Goal: Task Accomplishment & Management: Use online tool/utility

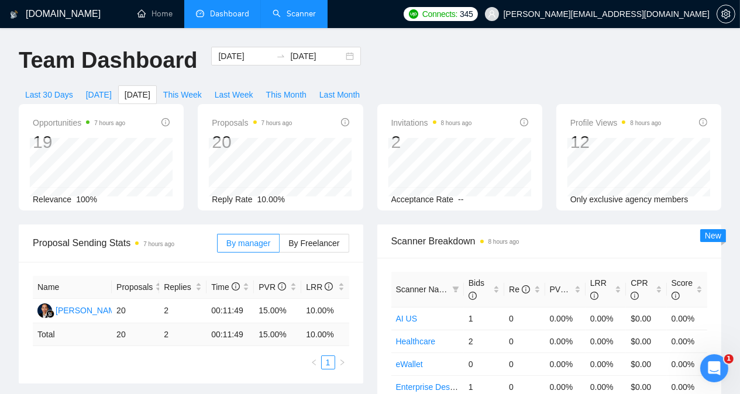
drag, startPoint x: 0, startPoint y: 0, endPoint x: 296, endPoint y: 15, distance: 296.3
click at [296, 15] on link "Scanner" at bounding box center [294, 14] width 43 height 10
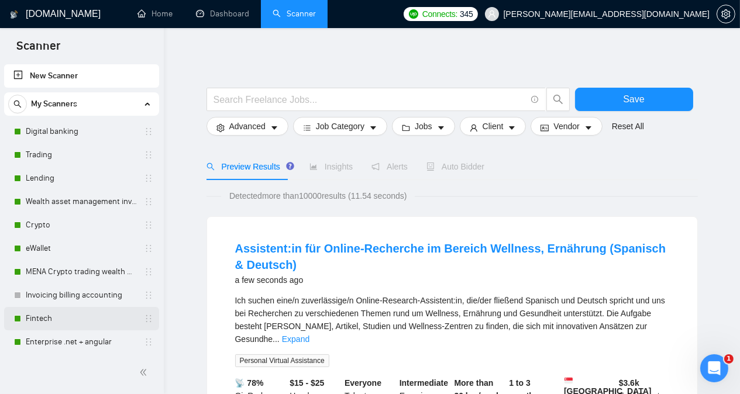
click at [73, 319] on link "Fintech" at bounding box center [81, 318] width 111 height 23
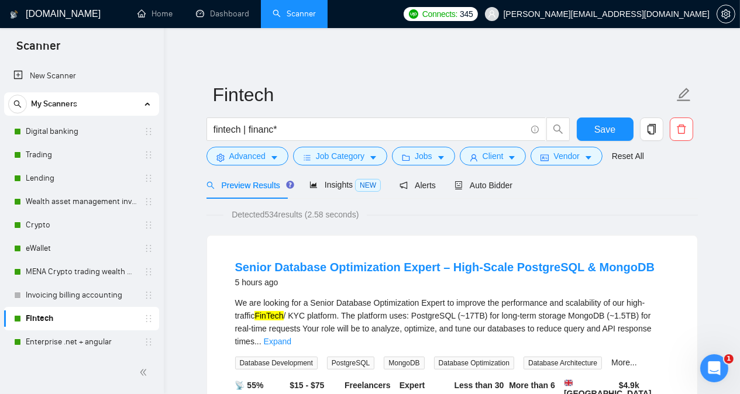
drag, startPoint x: 372, startPoint y: 303, endPoint x: 443, endPoint y: 302, distance: 70.8
click at [443, 302] on div "We are looking for a Senior Database Optimization Expert to improve the perform…" at bounding box center [452, 322] width 434 height 51
copy div "Optimization Expert"
click at [243, 160] on span "Advanced" at bounding box center [247, 156] width 36 height 13
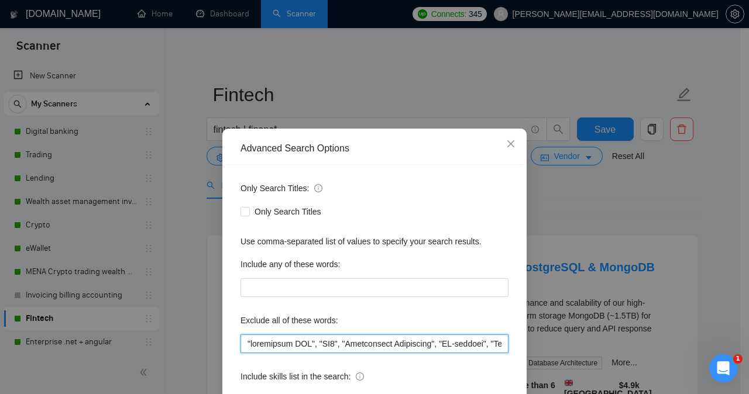
click at [240, 345] on input "text" at bounding box center [374, 344] width 268 height 19
paste input "Optimization Expert"
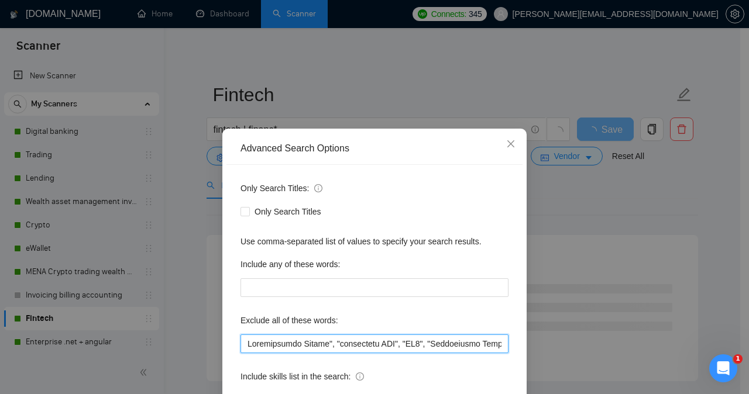
click at [244, 344] on input "text" at bounding box center [374, 344] width 268 height 19
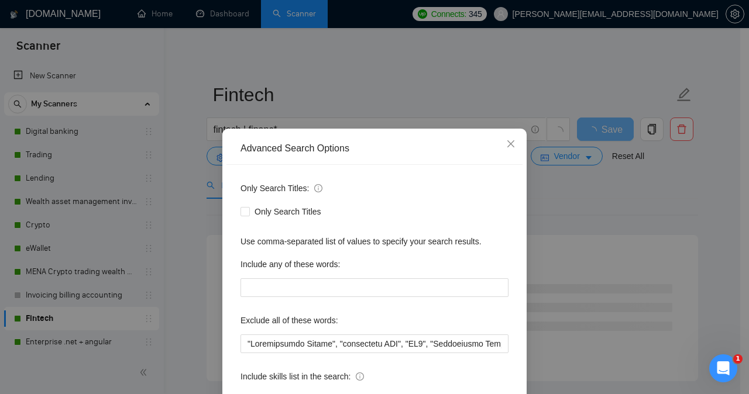
scroll to position [92, 0]
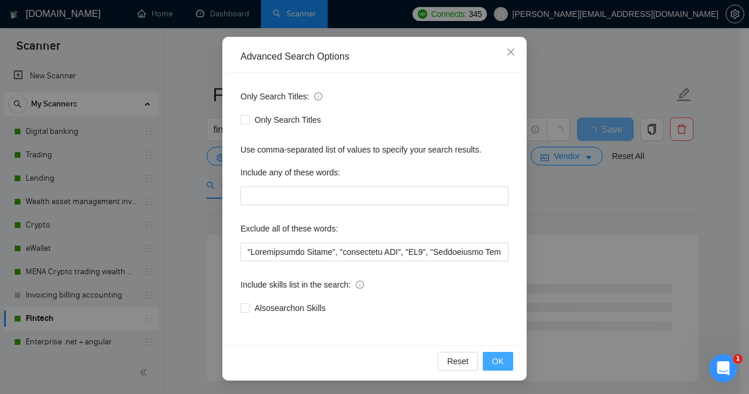
click at [493, 360] on span "OK" at bounding box center [498, 361] width 12 height 13
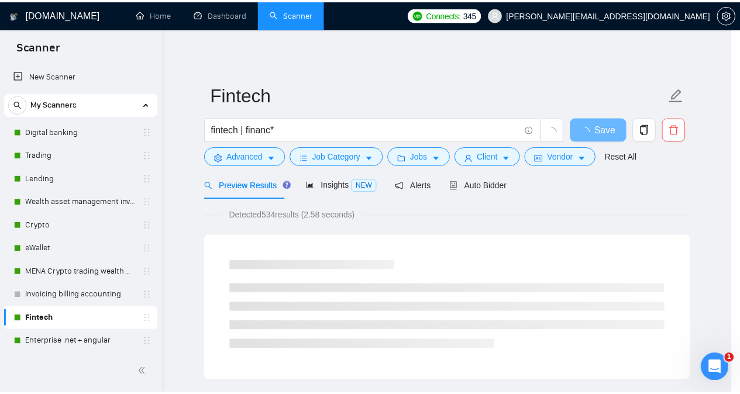
scroll to position [33, 0]
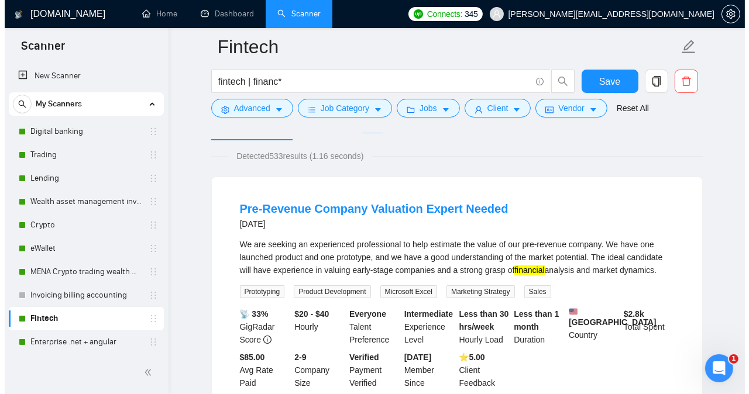
scroll to position [117, 0]
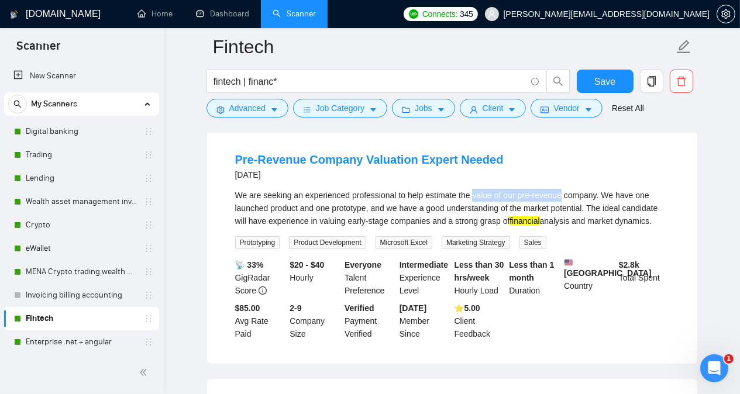
drag, startPoint x: 468, startPoint y: 195, endPoint x: 557, endPoint y: 195, distance: 88.9
click at [557, 195] on div "We are seeking an experienced professional to help estimate the value of our pr…" at bounding box center [452, 208] width 434 height 39
copy div "value of our pre-revenue"
click at [248, 107] on span "Advanced" at bounding box center [247, 108] width 36 height 13
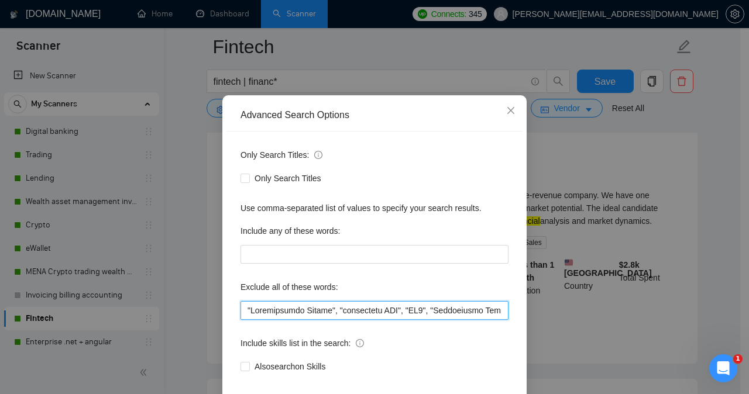
click at [243, 320] on input "text" at bounding box center [374, 310] width 268 height 19
paste input "value of our pre-revenue"
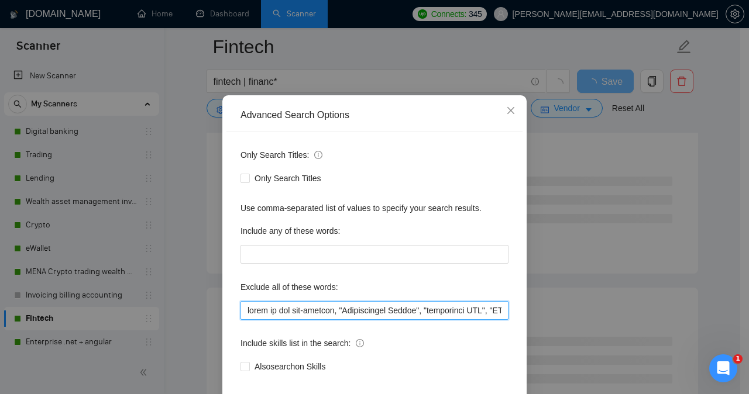
click at [331, 320] on input "text" at bounding box center [374, 310] width 268 height 19
click at [288, 320] on input "text" at bounding box center [374, 310] width 268 height 19
click at [276, 320] on input "text" at bounding box center [374, 310] width 268 height 19
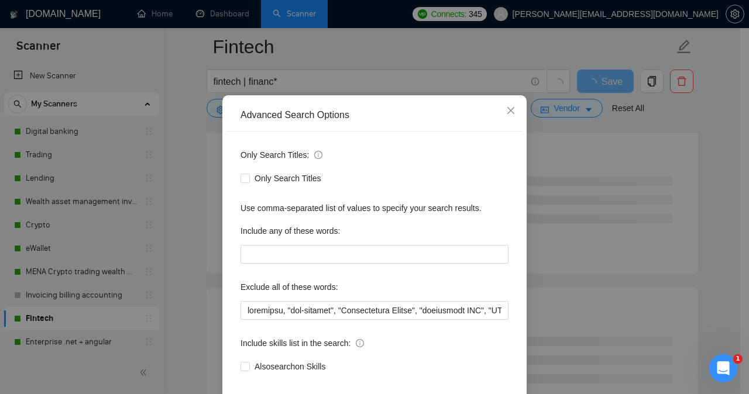
scroll to position [92, 0]
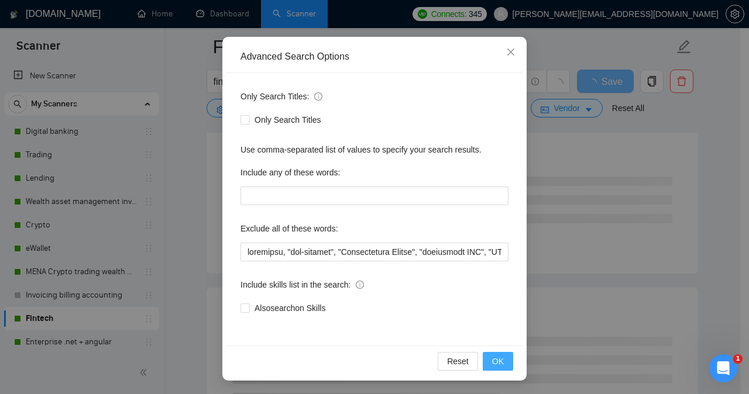
click at [487, 362] on button "OK" at bounding box center [498, 361] width 30 height 19
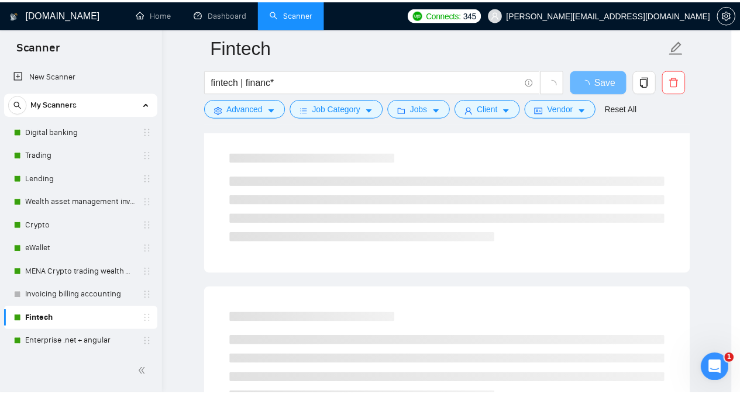
scroll to position [33, 0]
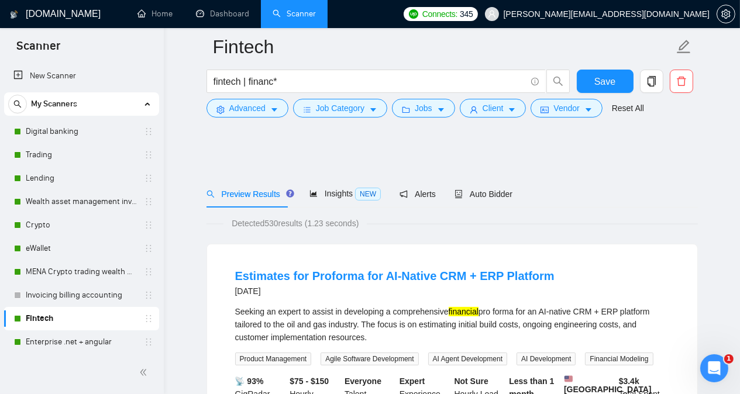
scroll to position [0, 0]
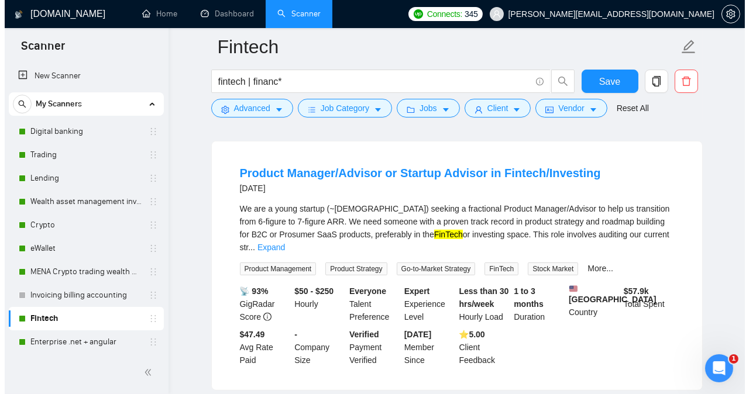
scroll to position [632, 0]
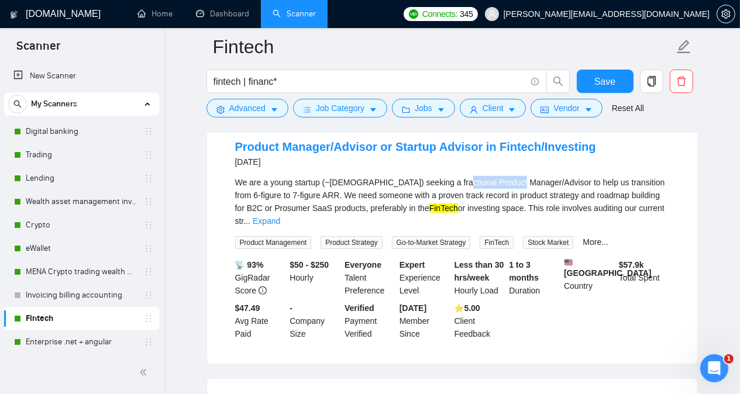
drag, startPoint x: 443, startPoint y: 196, endPoint x: 504, endPoint y: 194, distance: 60.9
click at [504, 194] on div "We are a young startup (~[DEMOGRAPHIC_DATA]) seeking a fractional Product Manag…" at bounding box center [452, 201] width 434 height 51
copy div "Product Manager"
click at [241, 115] on button "Advanced" at bounding box center [247, 108] width 82 height 19
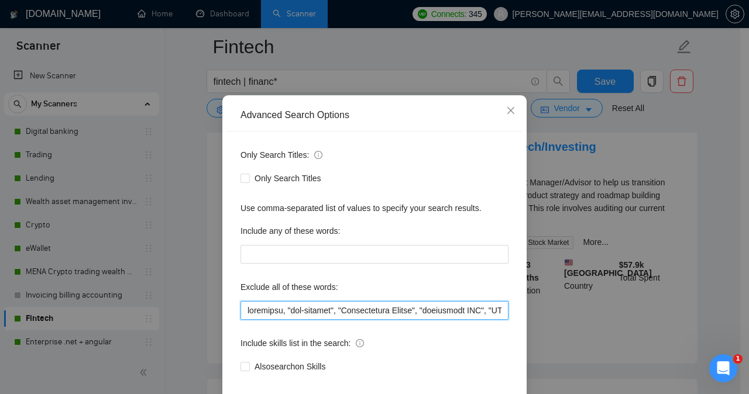
click at [243, 320] on input "text" at bounding box center [374, 310] width 268 height 19
paste input "Product Manager"
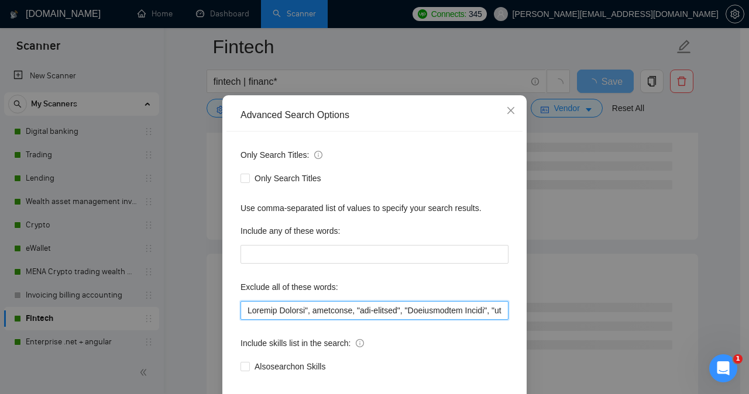
click at [245, 320] on input "text" at bounding box center [374, 310] width 268 height 19
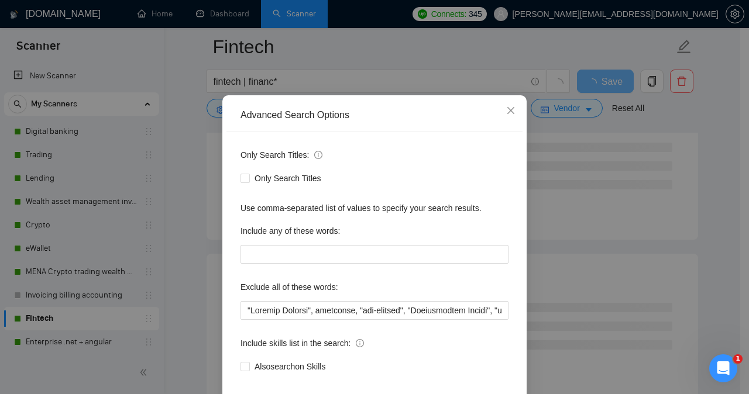
scroll to position [92, 0]
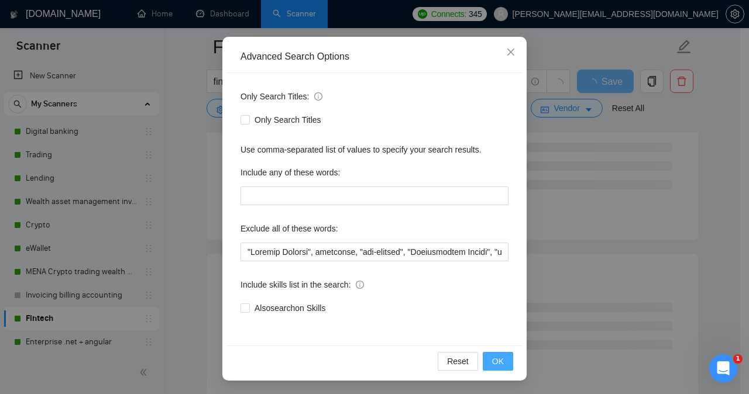
click at [487, 360] on button "OK" at bounding box center [498, 361] width 30 height 19
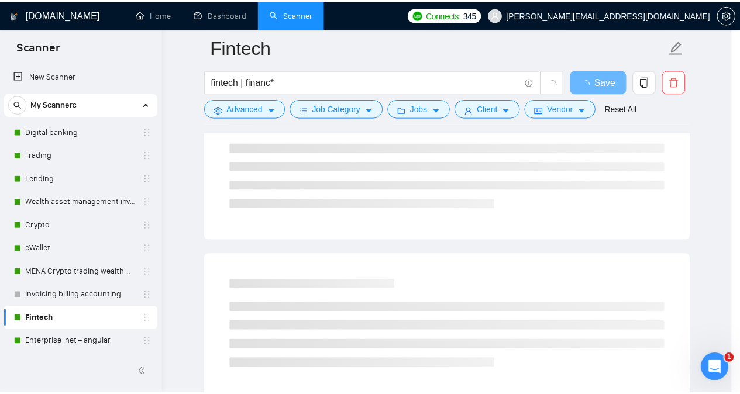
scroll to position [33, 0]
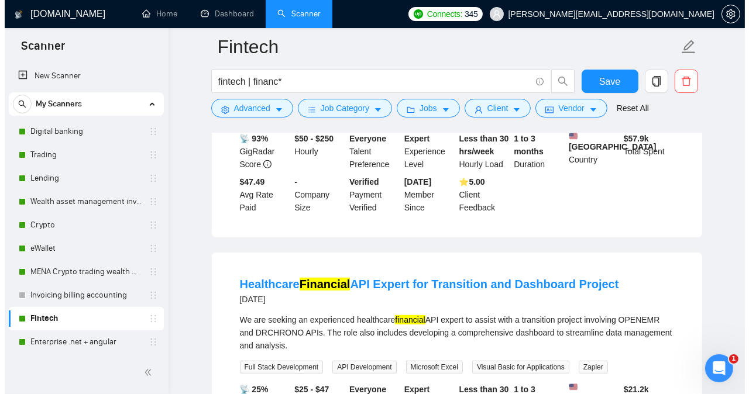
scroll to position [889, 0]
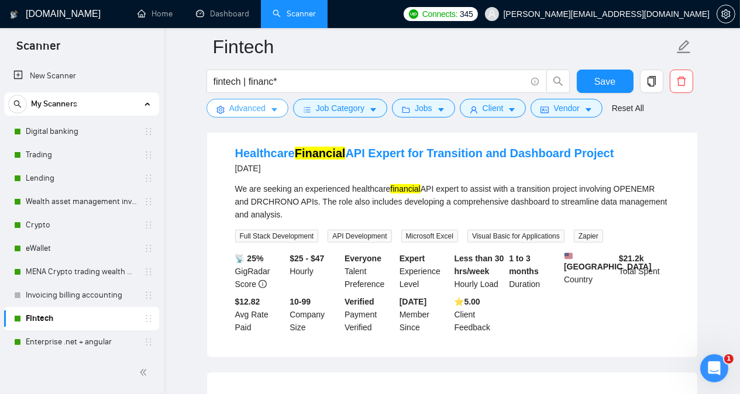
click at [249, 103] on span "Advanced" at bounding box center [247, 108] width 36 height 13
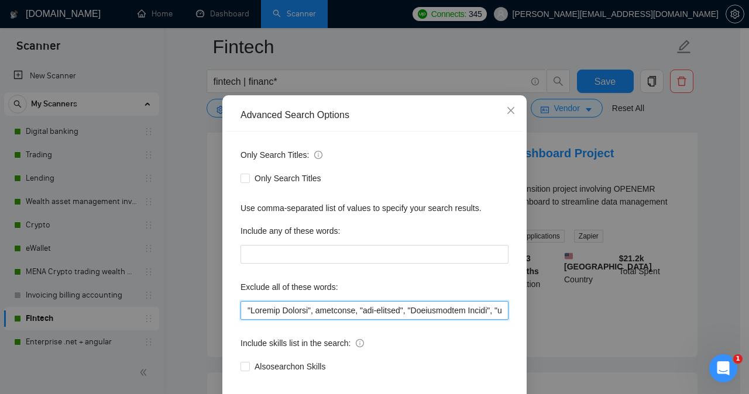
click at [308, 320] on input "text" at bounding box center [374, 310] width 268 height 19
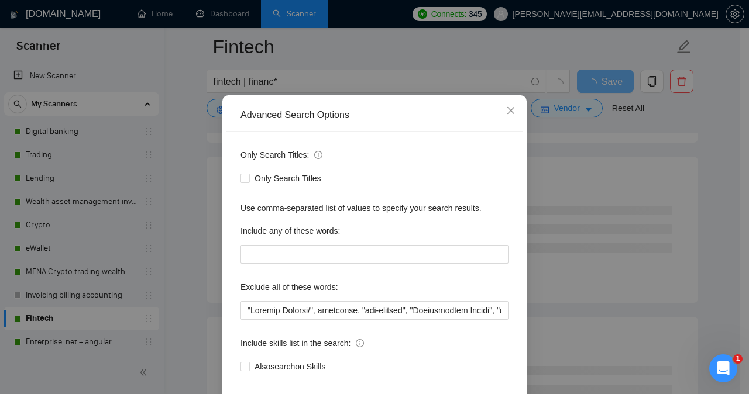
scroll to position [92, 0]
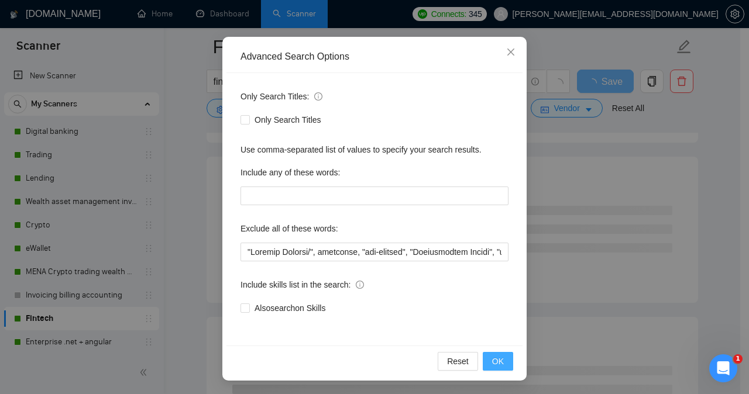
click at [495, 364] on span "OK" at bounding box center [498, 361] width 12 height 13
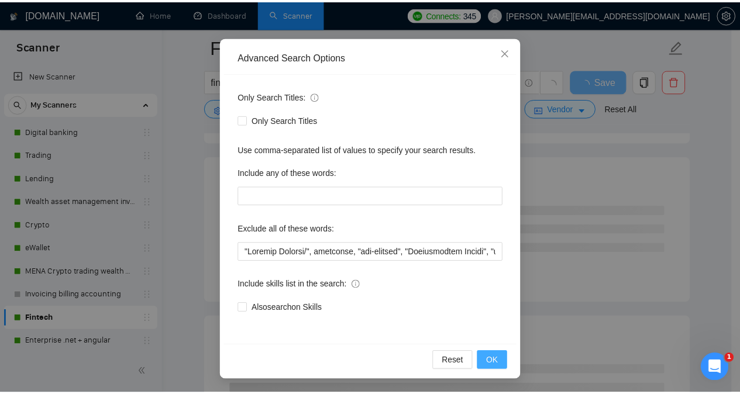
scroll to position [33, 0]
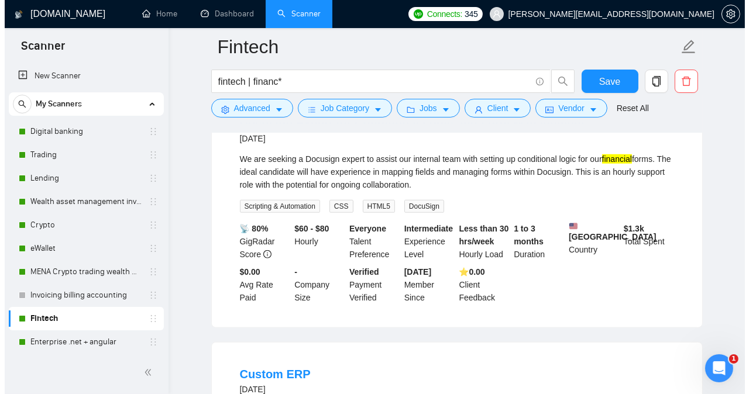
scroll to position [1100, 0]
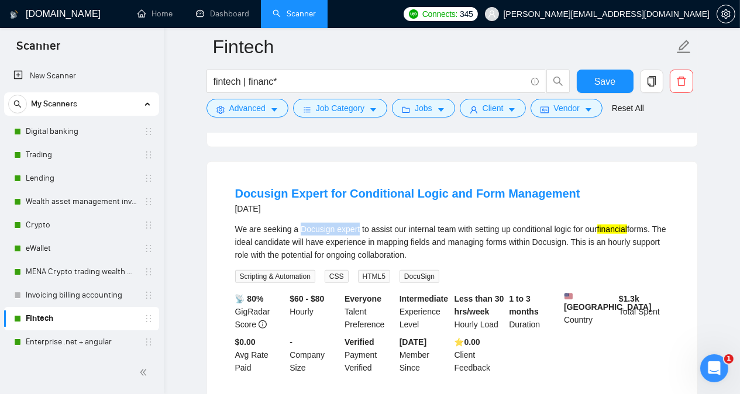
drag, startPoint x: 298, startPoint y: 246, endPoint x: 356, endPoint y: 243, distance: 57.4
click at [356, 243] on div "We are seeking a Docusign expert to assist our internal team with setting up co…" at bounding box center [452, 242] width 434 height 39
copy div "Docusign expert"
click at [260, 115] on button "Advanced" at bounding box center [247, 108] width 82 height 19
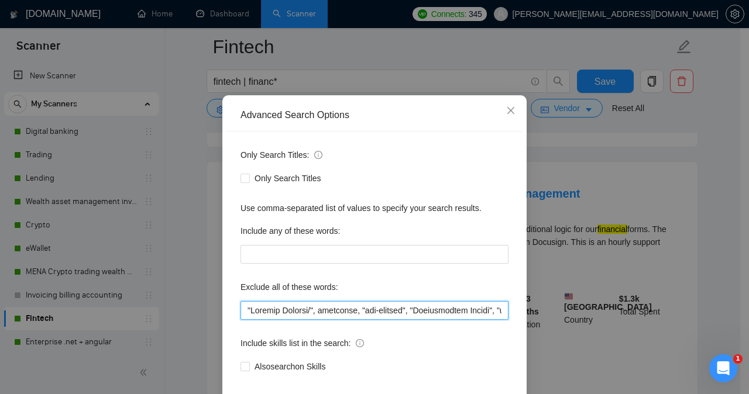
click at [242, 320] on input "text" at bounding box center [374, 310] width 268 height 19
paste input "Docusign expert"
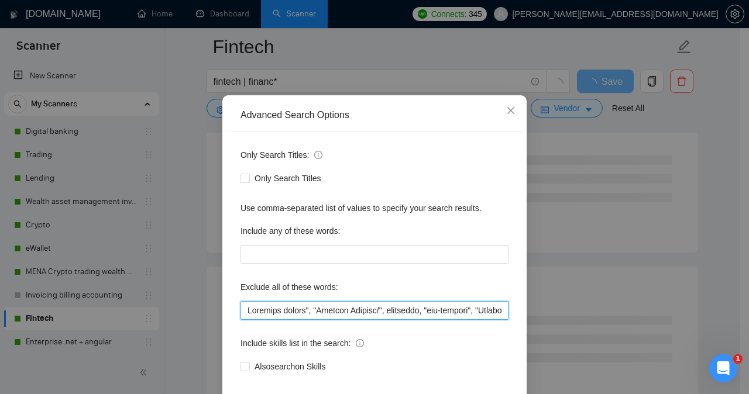
click at [245, 320] on input "text" at bounding box center [374, 310] width 268 height 19
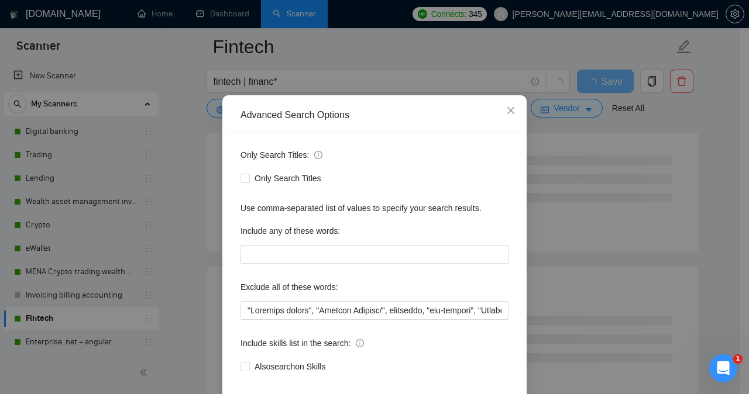
scroll to position [92, 0]
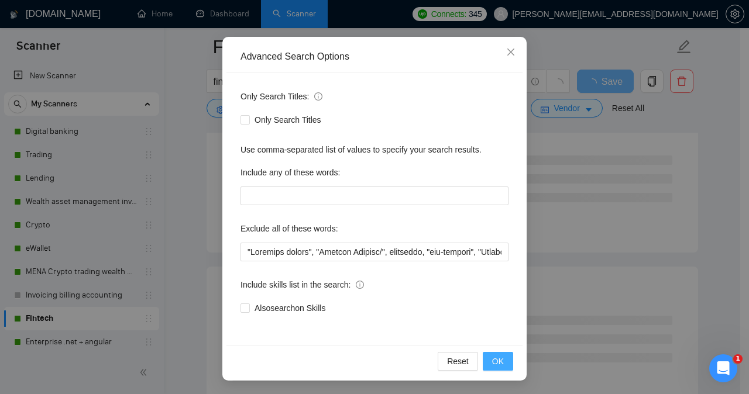
click at [495, 364] on span "OK" at bounding box center [498, 361] width 12 height 13
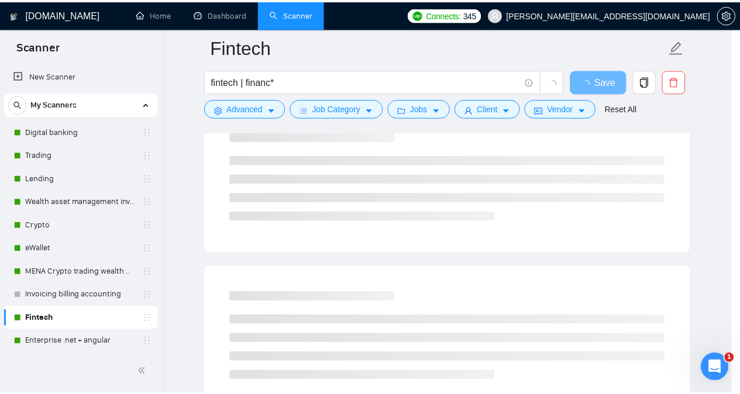
scroll to position [33, 0]
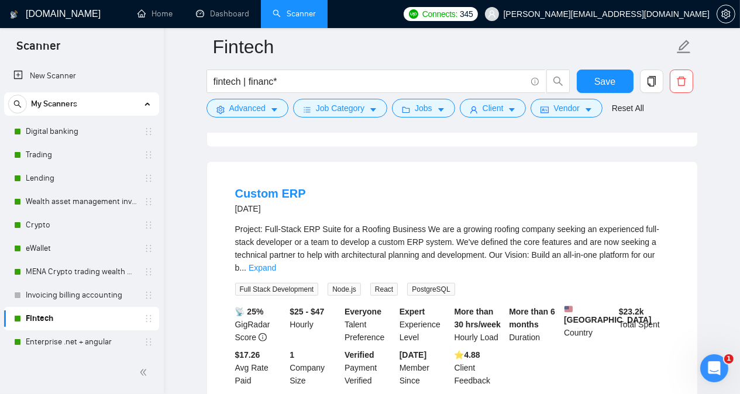
click at [180, 294] on div "[DOMAIN_NAME] Home Dashboard Scanner Connects: 345 [PERSON_NAME][EMAIL_ADDRESS]…" at bounding box center [452, 369] width 576 height 2938
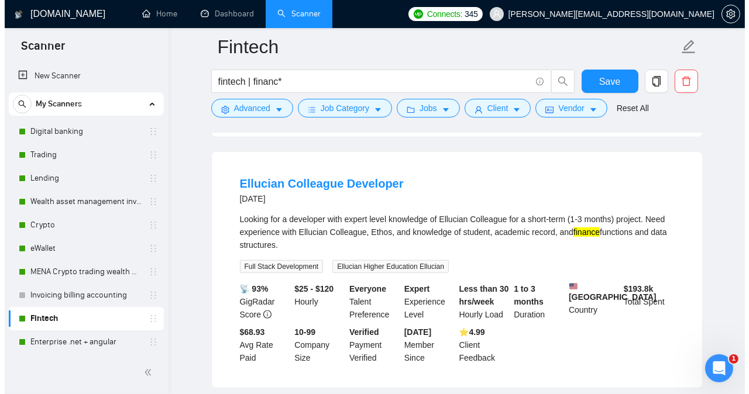
scroll to position [1380, 0]
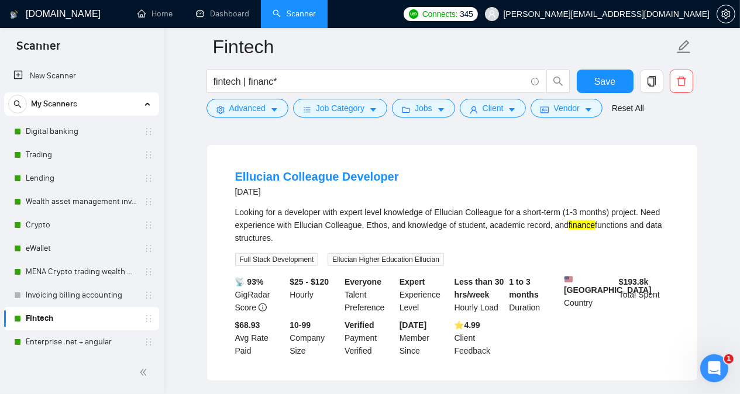
click at [442, 223] on div "Looking for a developer with expert level knowledge of Ellucian Colleague for a…" at bounding box center [452, 225] width 434 height 39
copy div "Ellucian"
click at [233, 108] on span "Advanced" at bounding box center [247, 108] width 36 height 13
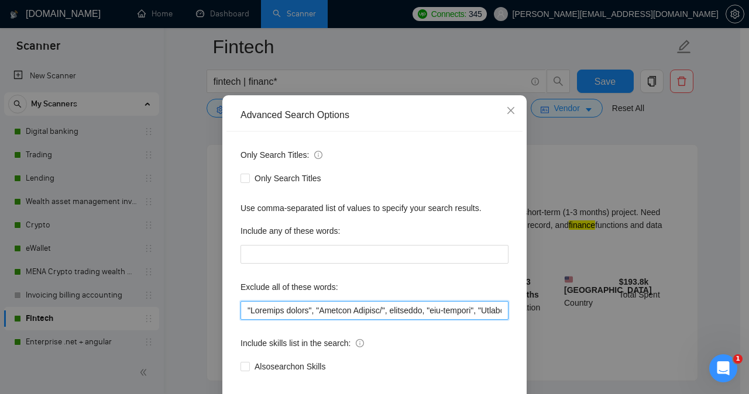
click at [243, 320] on input "text" at bounding box center [374, 310] width 268 height 19
paste input "Ellucian"
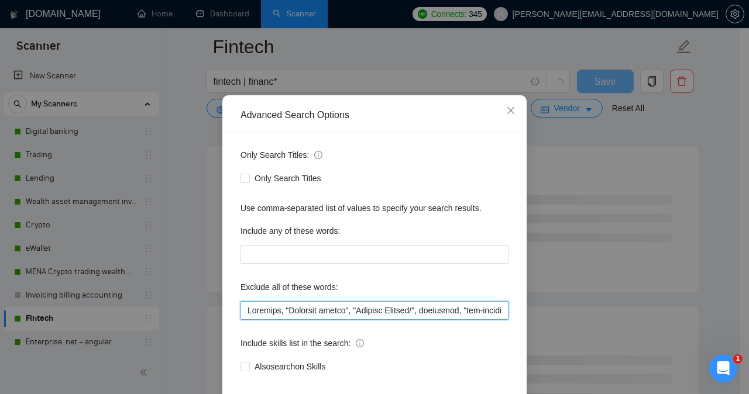
type input "Ellucian, "Docusign expert", "Product Manager/", valuation, "pre-revenue", "Opt…"
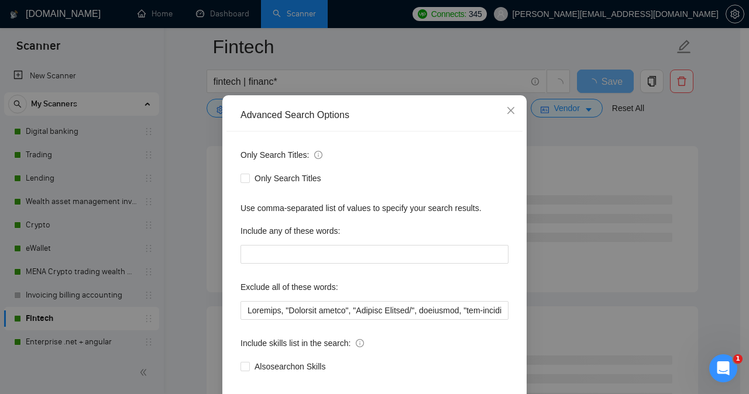
scroll to position [92, 0]
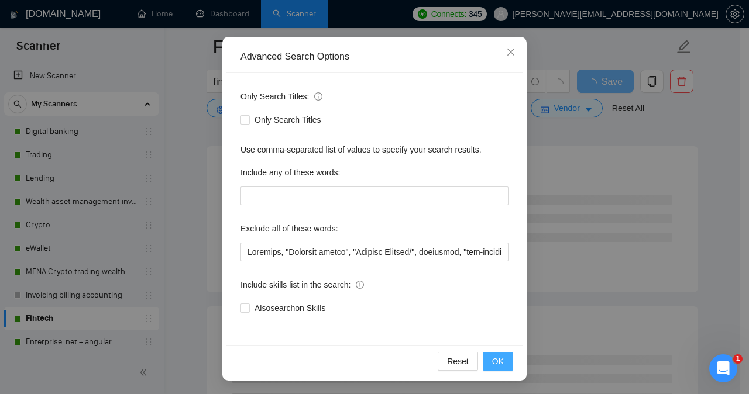
click at [492, 363] on span "OK" at bounding box center [498, 361] width 12 height 13
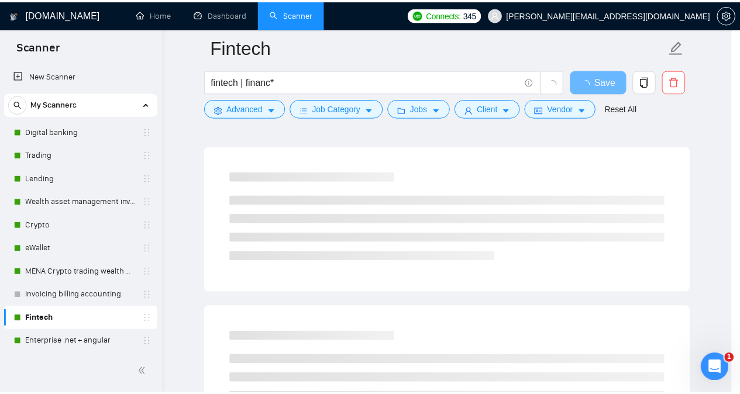
scroll to position [33, 0]
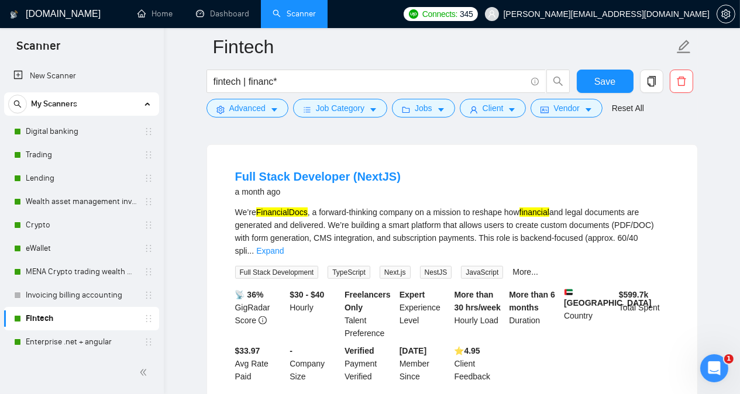
click at [193, 312] on main "Fintech fintech | financ* Save Advanced Job Category Jobs Client Vendor Reset A…" at bounding box center [451, 73] width 539 height 2814
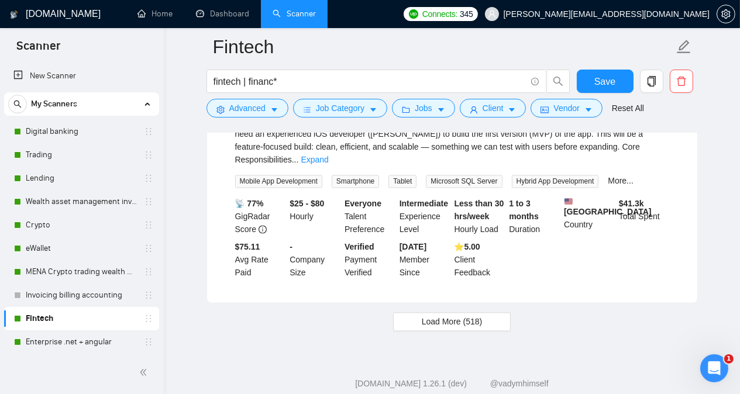
scroll to position [2540, 0]
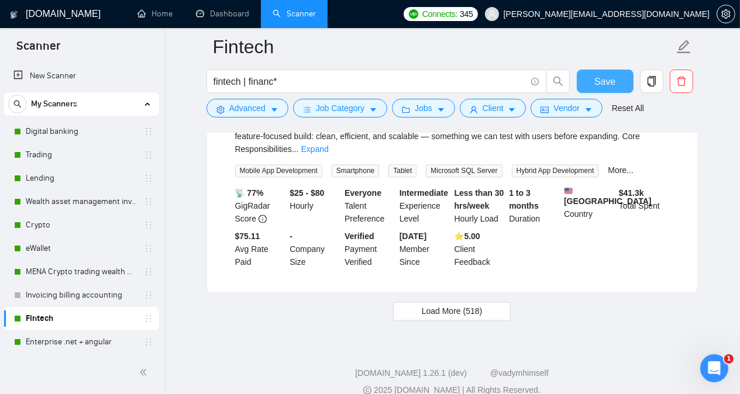
click at [602, 80] on span "Save" at bounding box center [604, 81] width 21 height 15
click at [96, 134] on link "Digital banking" at bounding box center [81, 131] width 111 height 23
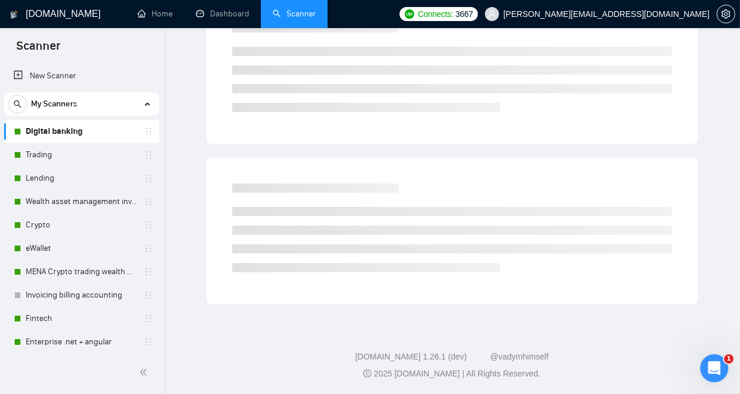
scroll to position [32, 0]
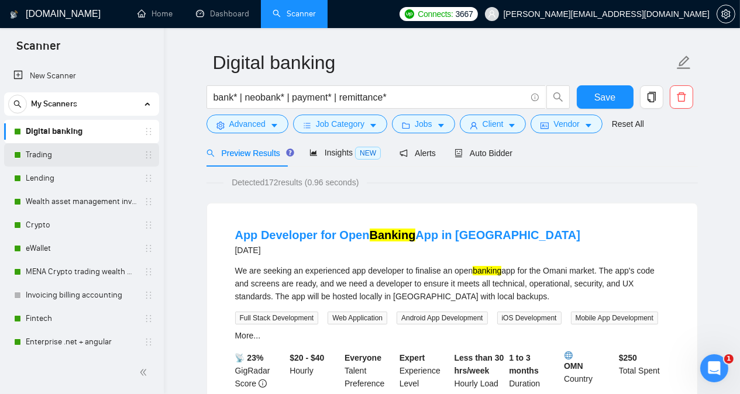
click at [93, 158] on link "Trading" at bounding box center [81, 154] width 111 height 23
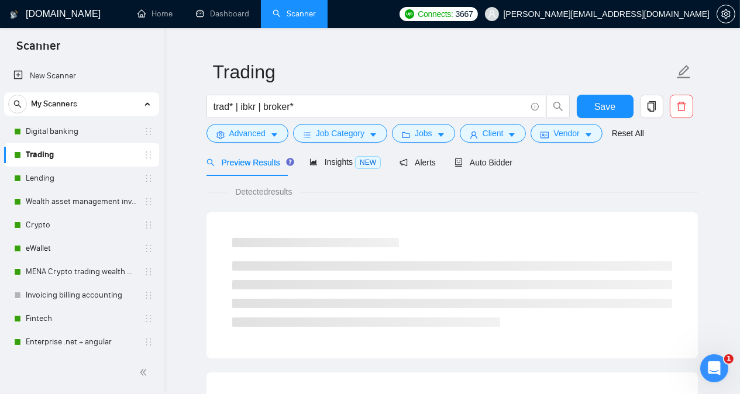
scroll to position [32, 0]
